Goal: Task Accomplishment & Management: Complete application form

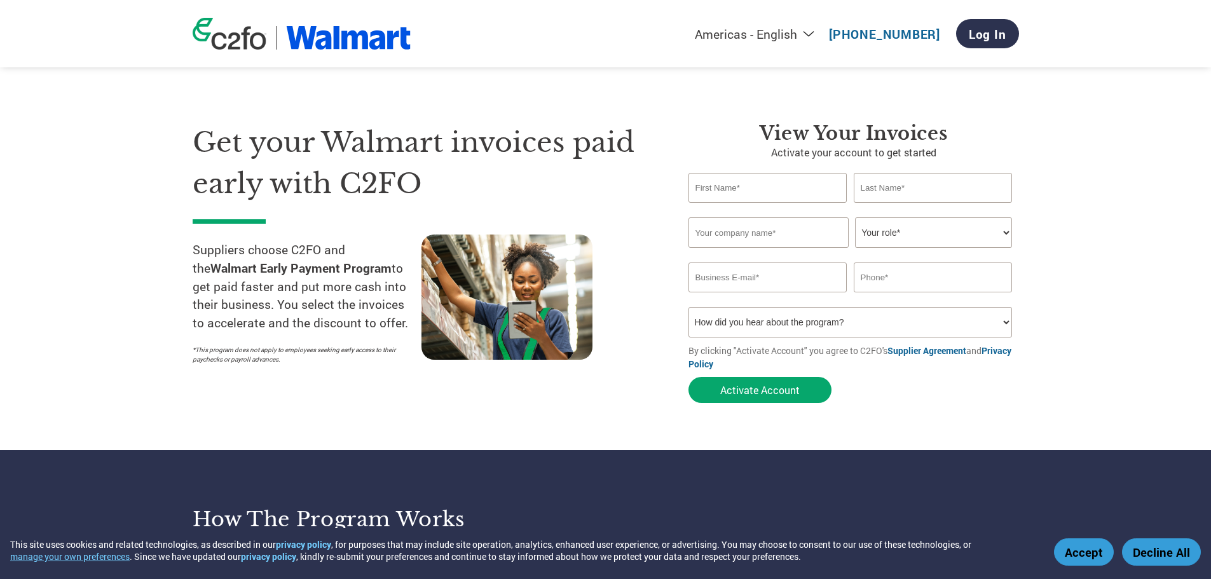
click at [736, 186] on input "text" at bounding box center [768, 188] width 159 height 30
type input "[PERSON_NAME] [PERSON_NAME]"
type input "q"
type input "Zubizarreta"
click at [720, 228] on input "text" at bounding box center [769, 232] width 160 height 31
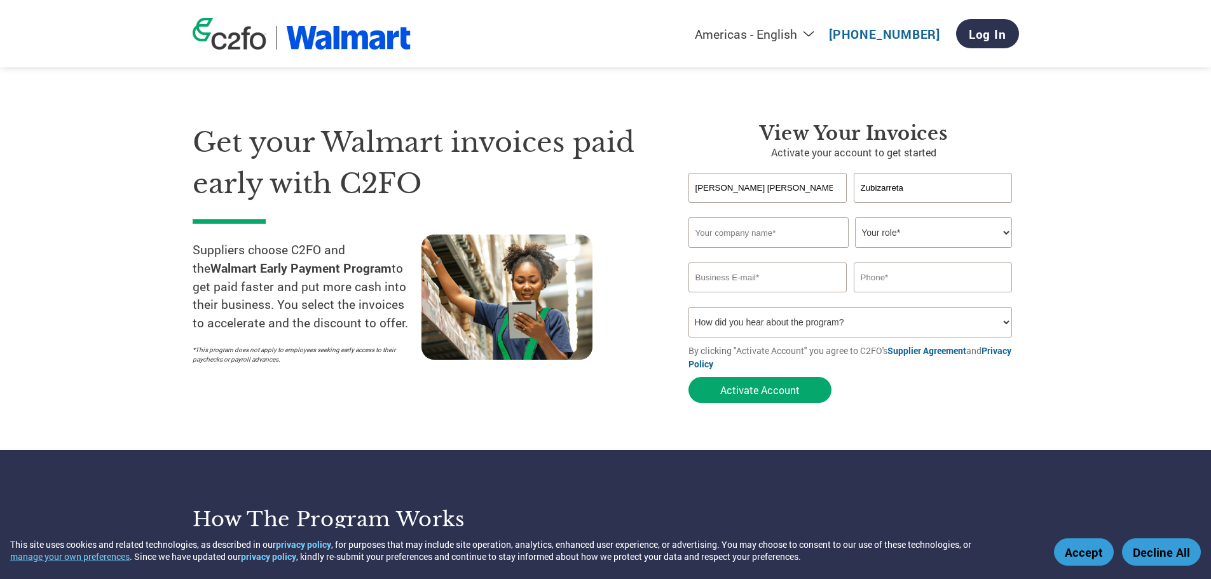
paste input "Genomma Lab Cl Sa"
type input "Genomma Lab Cl Sa"
click at [966, 233] on select "Your role* CFO Controller Credit Manager Finance Director Treasurer CEO Preside…" at bounding box center [933, 232] width 157 height 31
select select "CREDIT_MANAGER"
click at [855, 217] on select "Your role* CFO Controller Credit Manager Finance Director Treasurer CEO Preside…" at bounding box center [933, 232] width 157 height 31
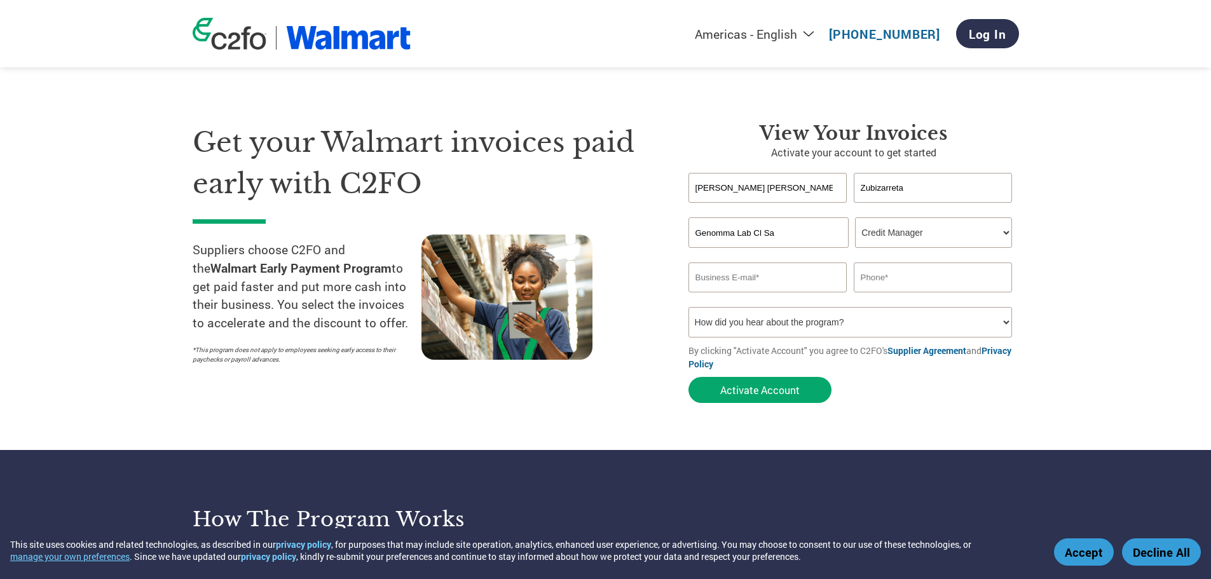
click at [736, 274] on input "email" at bounding box center [768, 278] width 159 height 30
paste input "Genomma Lab Cl Sa"
type input "Genomma Lab Cl Sa"
paste input "[PERSON_NAME][EMAIL_ADDRESS][PERSON_NAME][DOMAIN_NAME]"
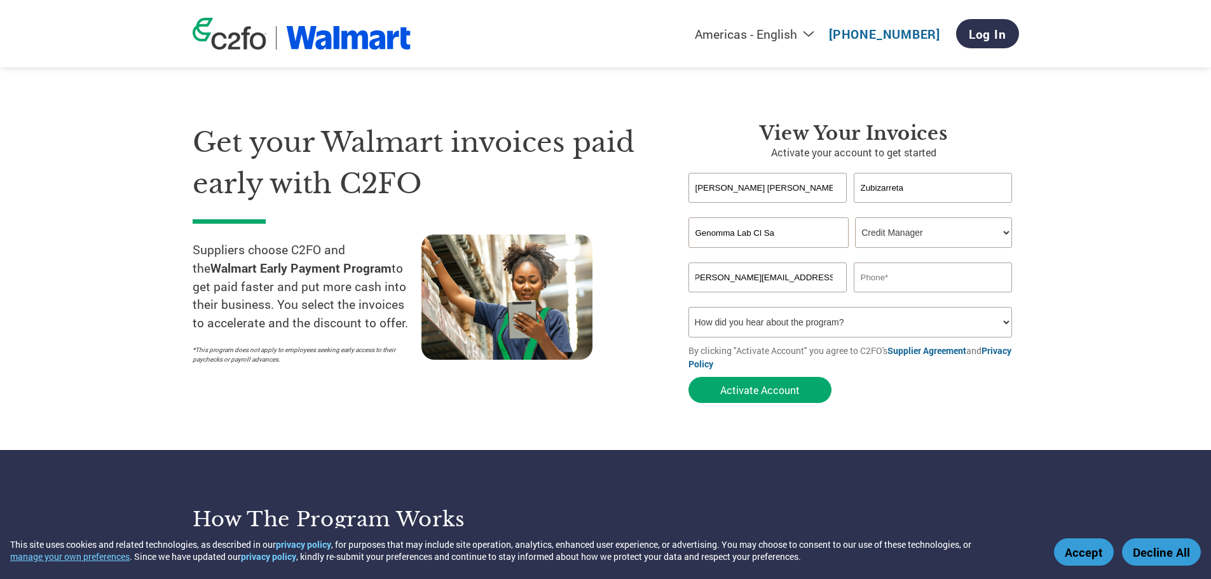
type input "[PERSON_NAME][EMAIL_ADDRESS][PERSON_NAME][DOMAIN_NAME]"
click at [938, 284] on input "text" at bounding box center [933, 278] width 159 height 30
paste input "[PHONE_NUMBER]"
type input "[PHONE_NUMBER]"
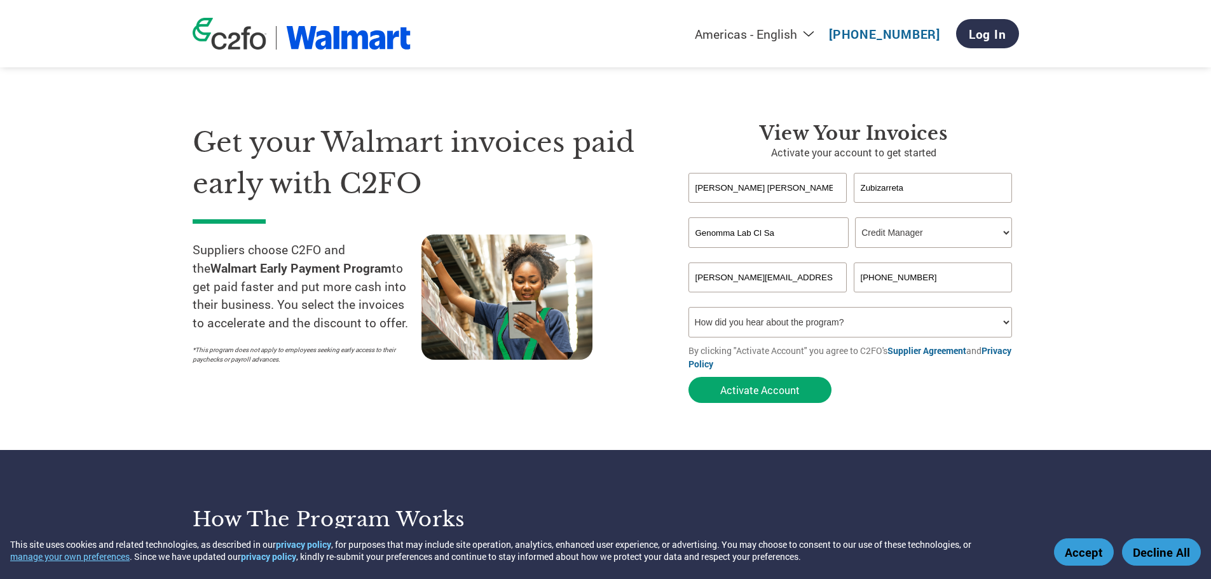
click at [807, 325] on select "How did you hear about the program? Received a letter Email Social Media Online…" at bounding box center [851, 322] width 324 height 31
select select "Other"
click at [689, 307] on select "How did you hear about the program? Received a letter Email Social Media Online…" at bounding box center [851, 322] width 324 height 31
click at [731, 395] on button "Activate Account" at bounding box center [760, 390] width 143 height 26
click at [781, 188] on input "text" at bounding box center [768, 188] width 159 height 30
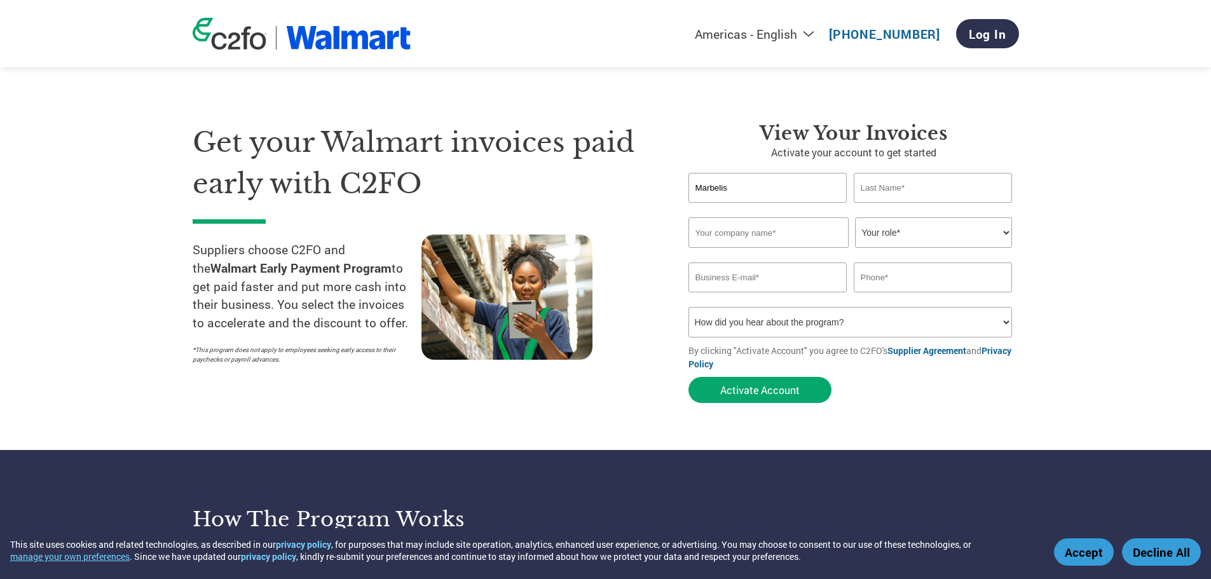
type input "Marbelis"
type input "Español"
click at [704, 243] on input "text" at bounding box center [769, 232] width 160 height 31
paste input "Genomma Lab Cl Sa"
type input "Genomma Lab Cl Sa"
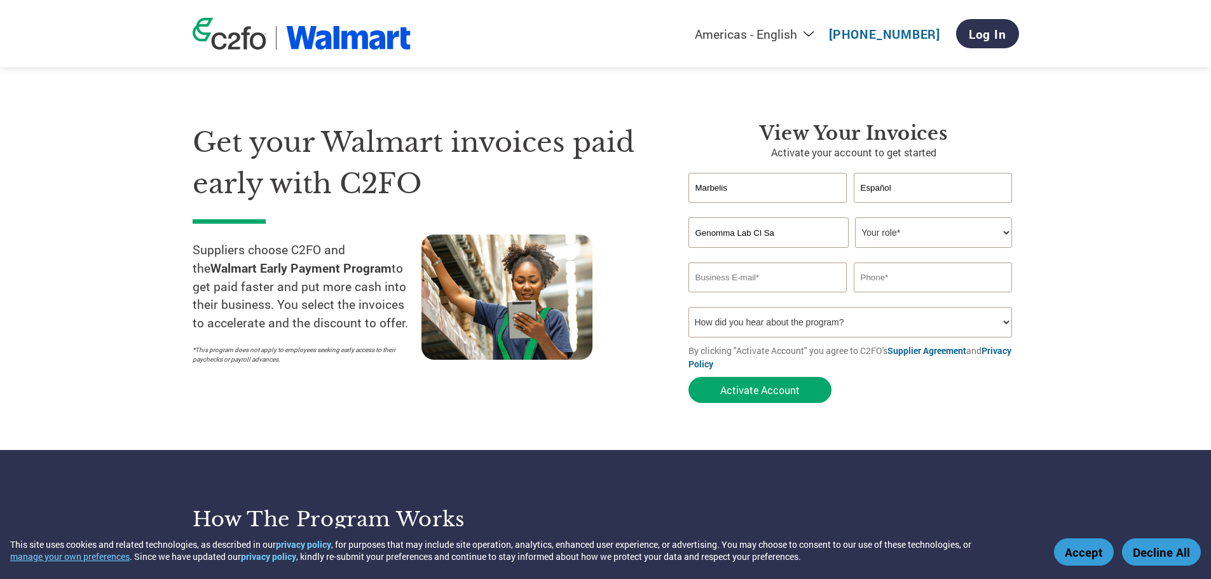
click at [968, 236] on select "Your role* CFO Controller Credit Manager Finance Director Treasurer CEO Preside…" at bounding box center [933, 232] width 157 height 31
select select "CREDIT_MANAGER"
click at [855, 217] on select "Your role* CFO Controller Credit Manager Finance Director Treasurer CEO Preside…" at bounding box center [933, 232] width 157 height 31
click at [727, 262] on div "Invalid company name or company name is too long" at bounding box center [854, 255] width 331 height 15
click at [793, 277] on input "email" at bounding box center [768, 278] width 159 height 30
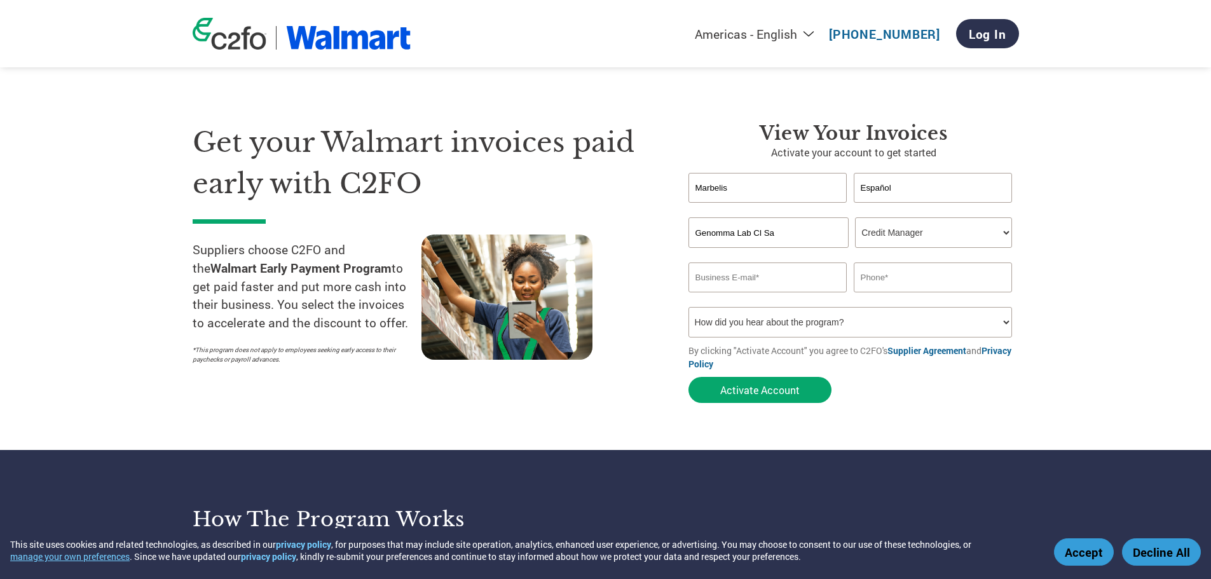
paste input "[EMAIL_ADDRESS][DOMAIN_NAME]"
type input "[EMAIL_ADDRESS][DOMAIN_NAME]"
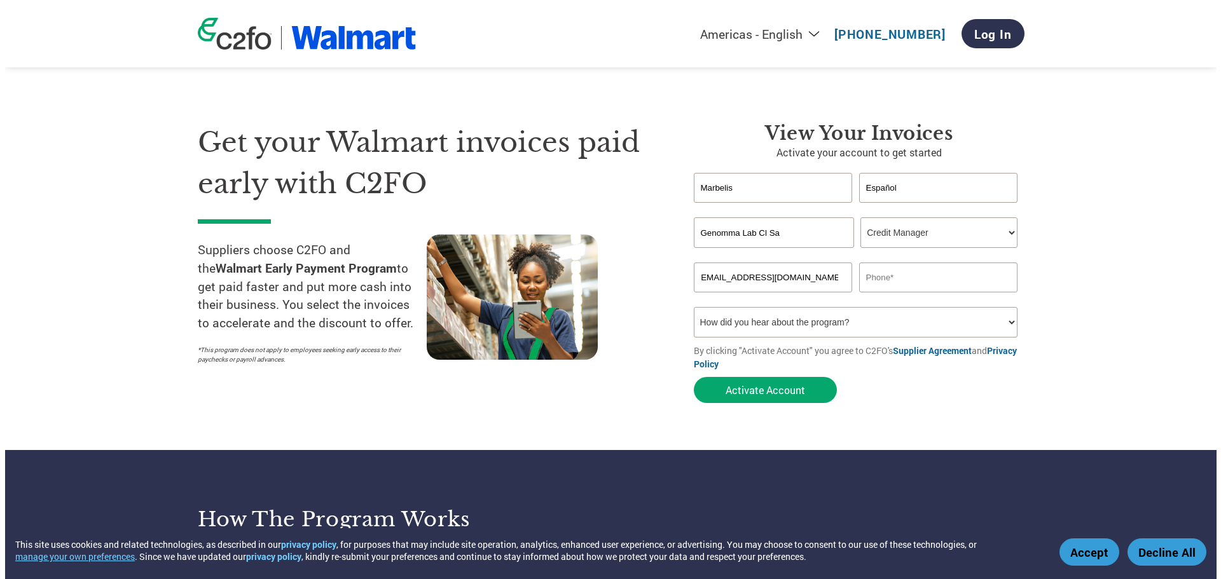
scroll to position [0, 0]
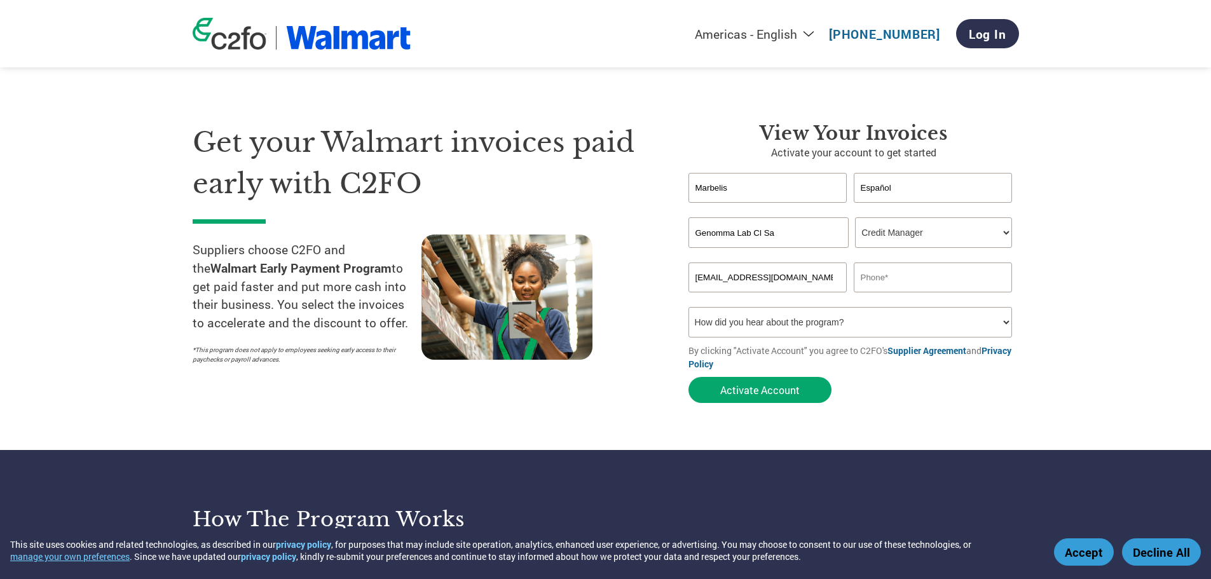
click at [961, 275] on input "text" at bounding box center [933, 278] width 159 height 30
paste input "[PHONE_NUMBER]"
type input "[PHONE_NUMBER]"
click at [795, 320] on select "How did you hear about the program? Received a letter Email Social Media Online…" at bounding box center [851, 322] width 324 height 31
select select "Other"
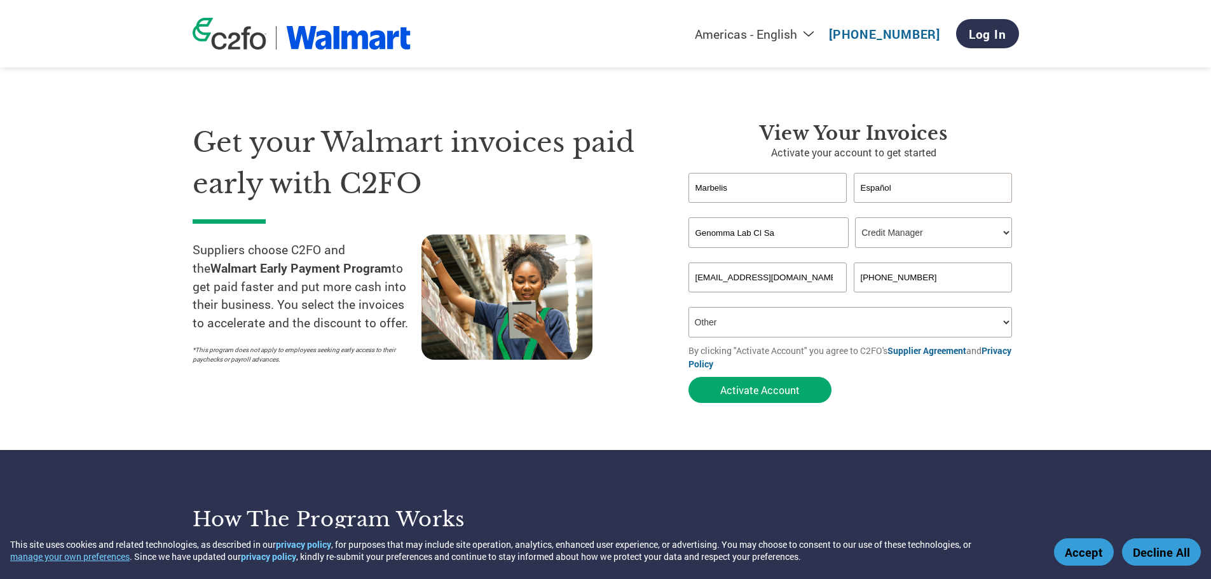
click at [689, 307] on select "How did you hear about the program? Received a letter Email Social Media Online…" at bounding box center [851, 322] width 324 height 31
click at [772, 397] on button "Activate Account" at bounding box center [760, 390] width 143 height 26
